Goal: Find specific page/section: Find specific page/section

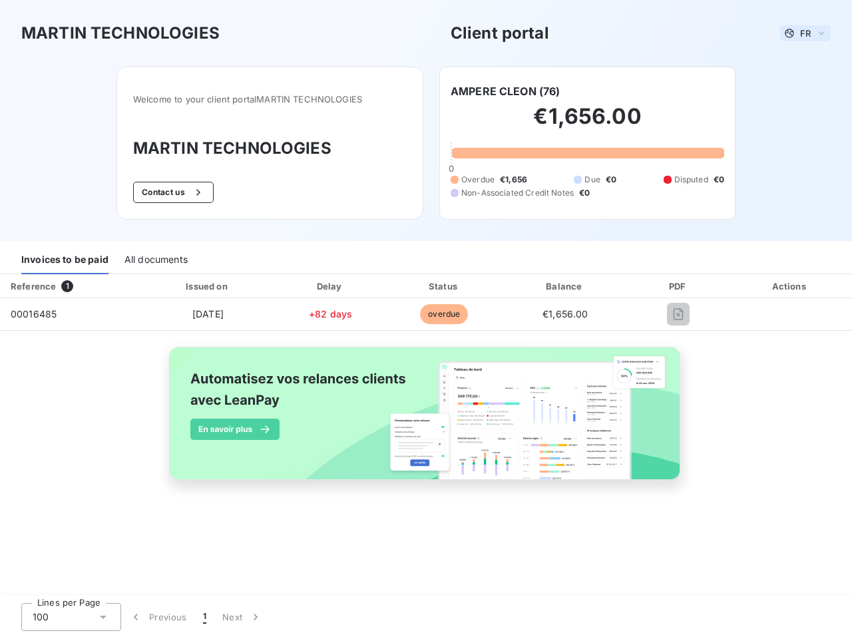
click at [806, 33] on span "FR" at bounding box center [806, 33] width 11 height 11
click at [172, 192] on button "Contact us" at bounding box center [173, 192] width 81 height 21
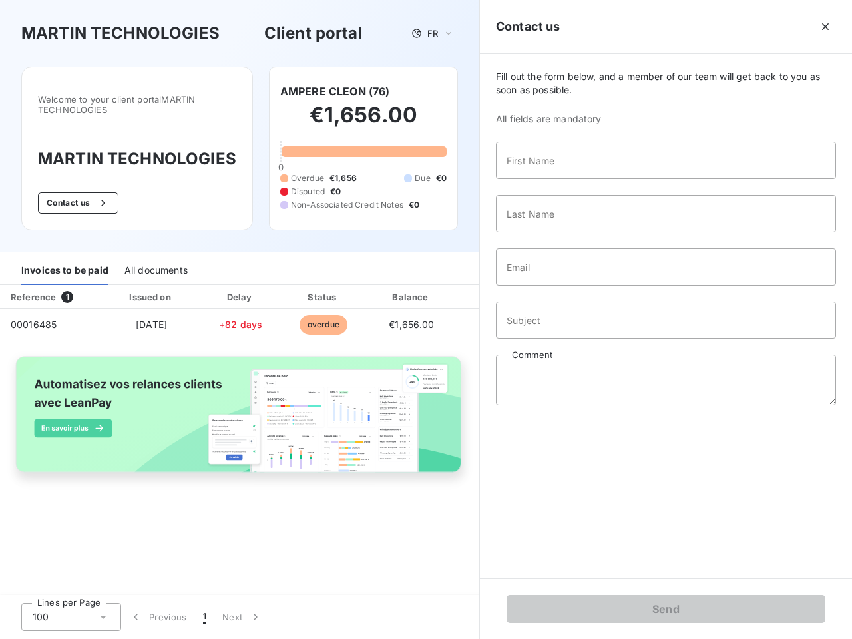
click at [65, 260] on div "Invoices to be paid" at bounding box center [64, 271] width 87 height 28
click at [155, 260] on div "All documents" at bounding box center [156, 271] width 63 height 28
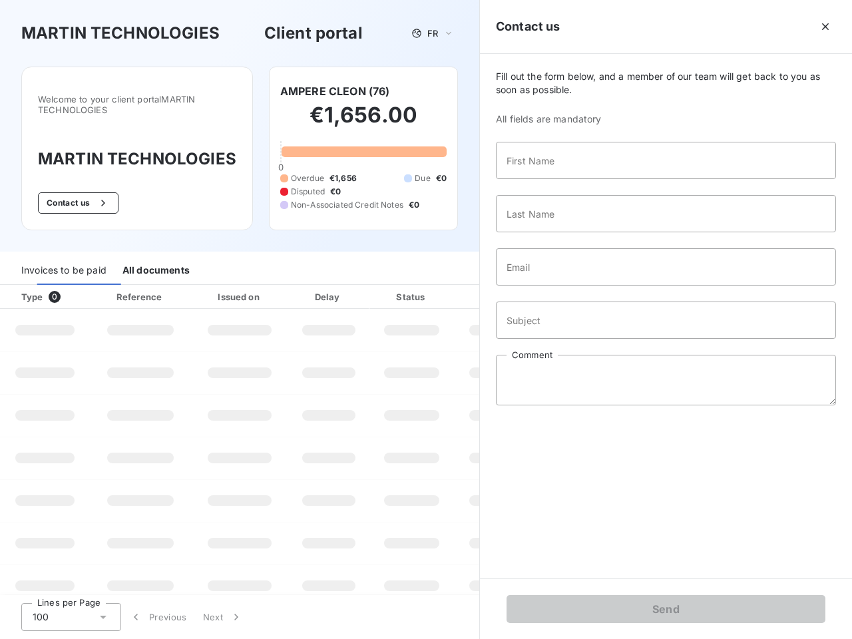
click at [70, 286] on th "Type 0" at bounding box center [45, 297] width 90 height 24
click at [207, 286] on th "Issued on" at bounding box center [239, 297] width 97 height 24
click at [330, 286] on th "Delay" at bounding box center [328, 297] width 81 height 24
click at [444, 286] on th "Status" at bounding box center [412, 297] width 85 height 24
click at [565, 286] on div "Fill out the form below, and a member of our team will get back to you as soon …" at bounding box center [666, 316] width 372 height 525
